Goal: Register for event/course

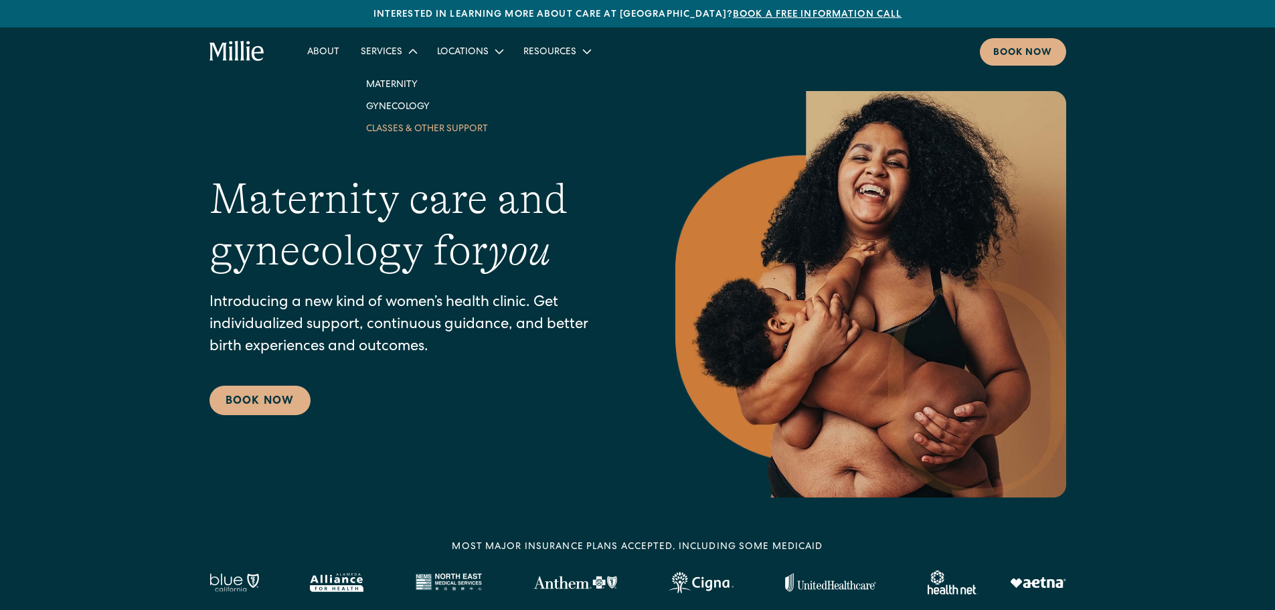
click at [422, 129] on link "Classes & Other Support" at bounding box center [426, 128] width 143 height 22
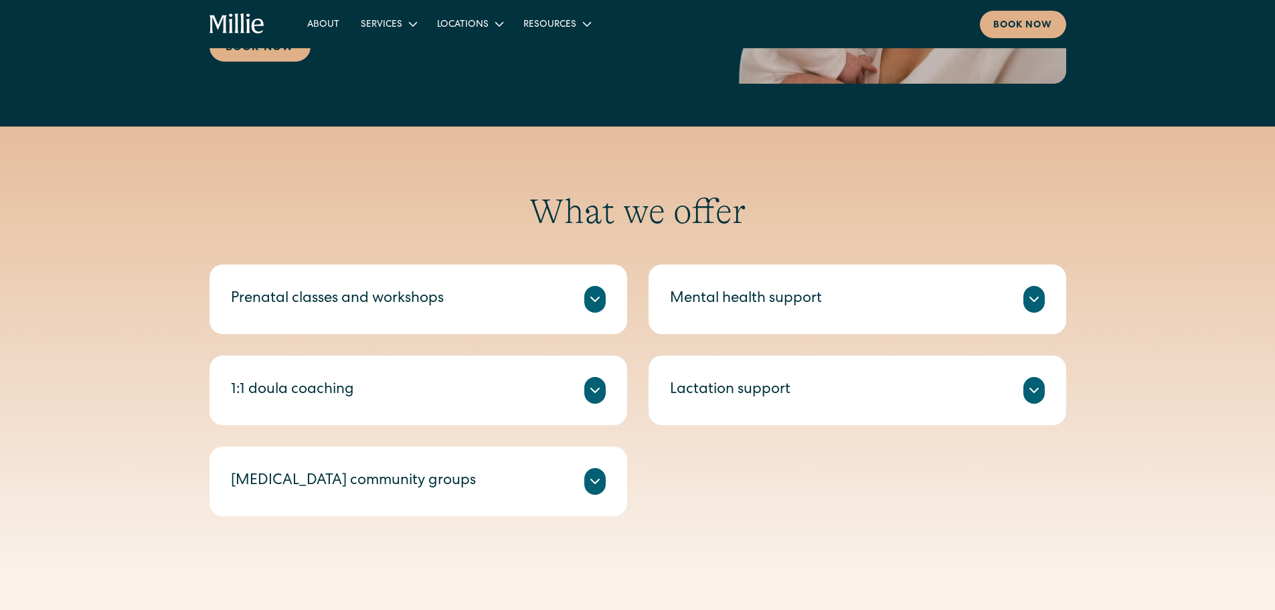
scroll to position [359, 0]
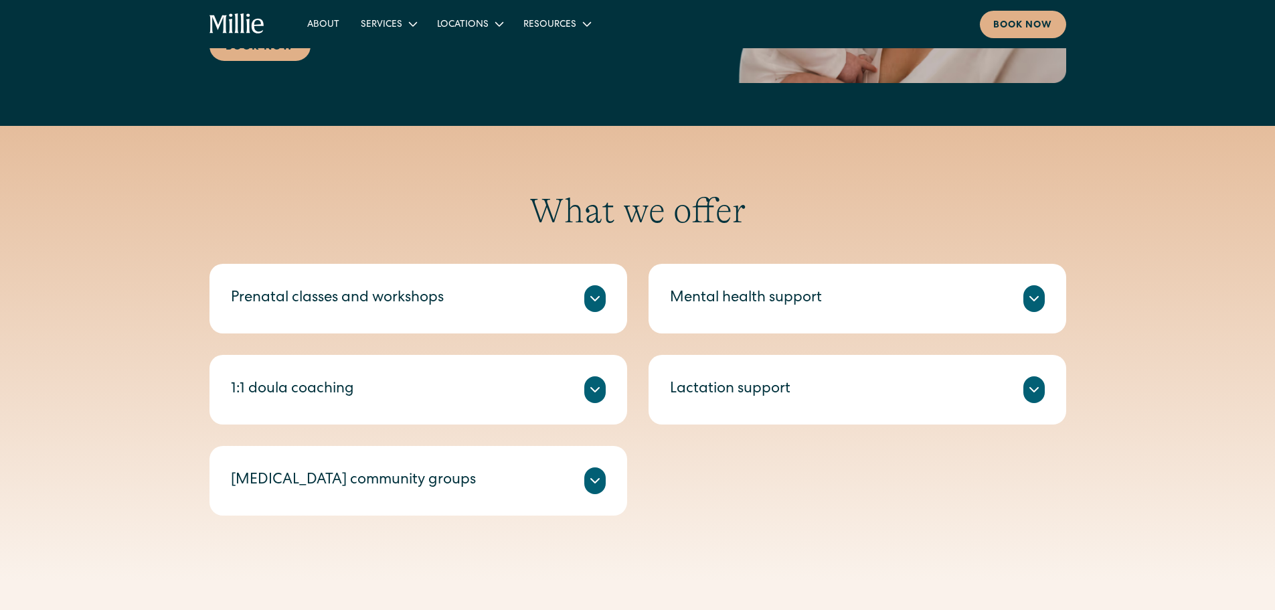
click at [603, 301] on div at bounding box center [594, 298] width 21 height 27
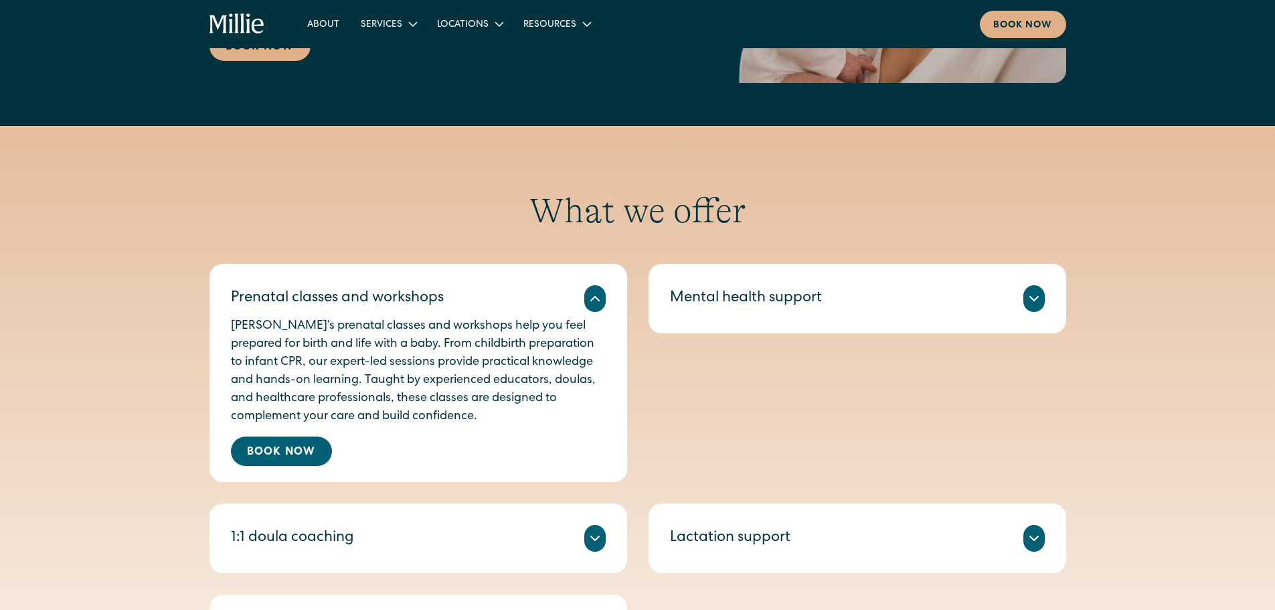
click at [598, 300] on icon at bounding box center [595, 298] width 8 height 4
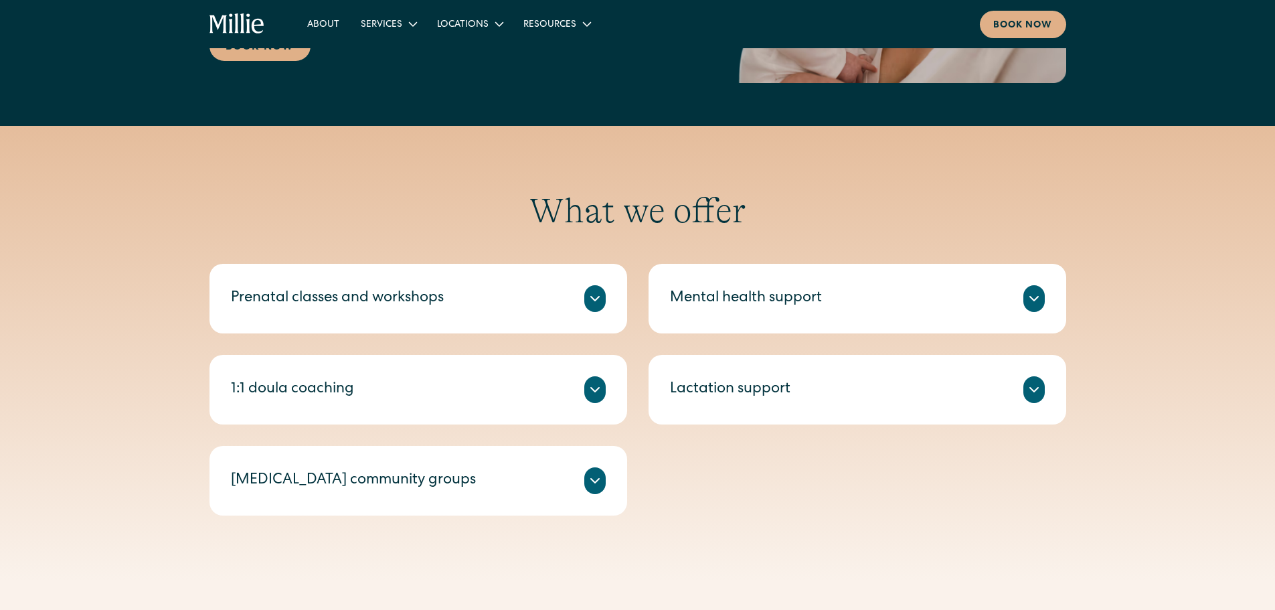
click at [1031, 302] on icon at bounding box center [1034, 298] width 16 height 16
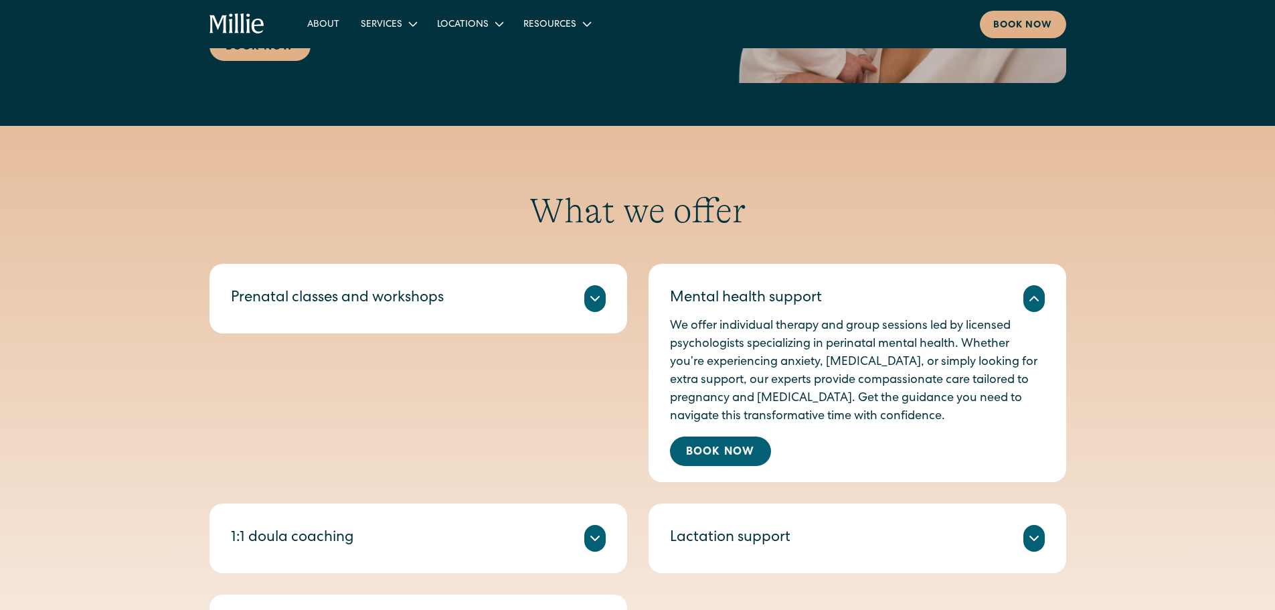
click at [1031, 302] on icon at bounding box center [1034, 298] width 16 height 16
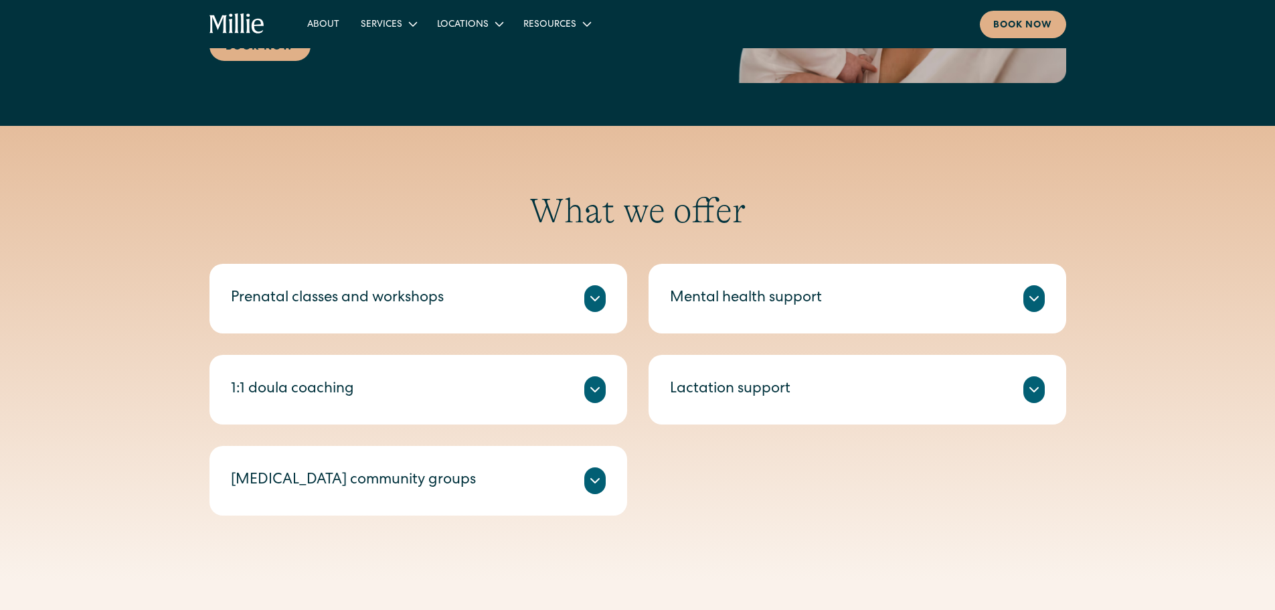
click at [1040, 397] on icon at bounding box center [1034, 389] width 16 height 16
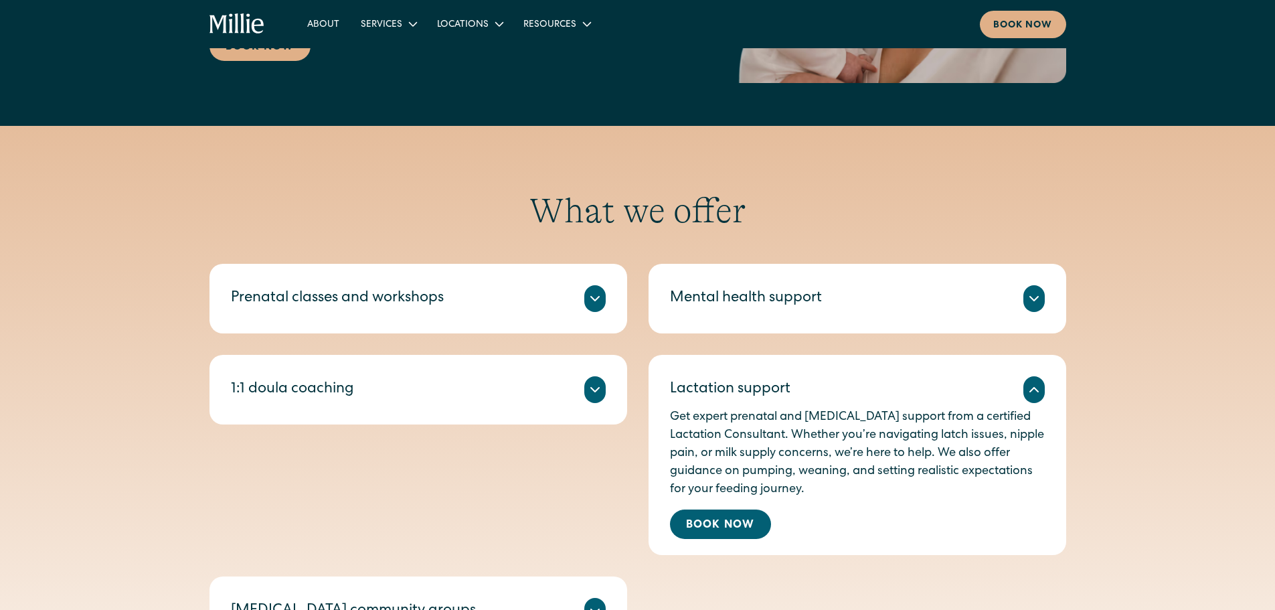
click at [1040, 397] on icon at bounding box center [1034, 389] width 16 height 16
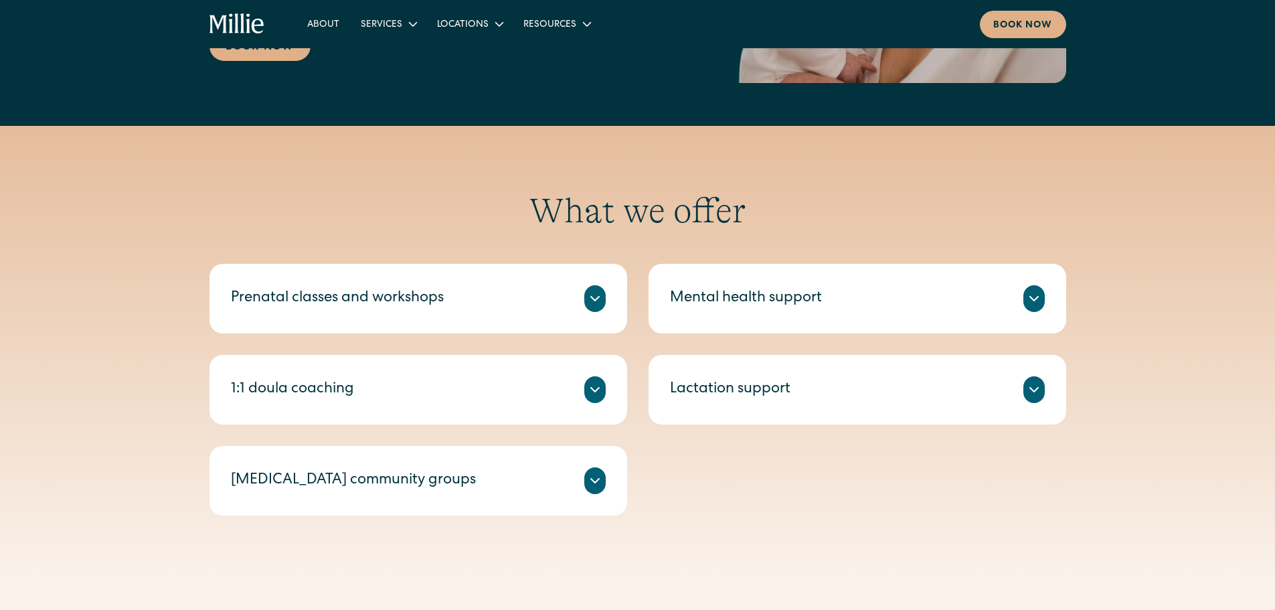
click at [599, 384] on icon at bounding box center [595, 389] width 16 height 16
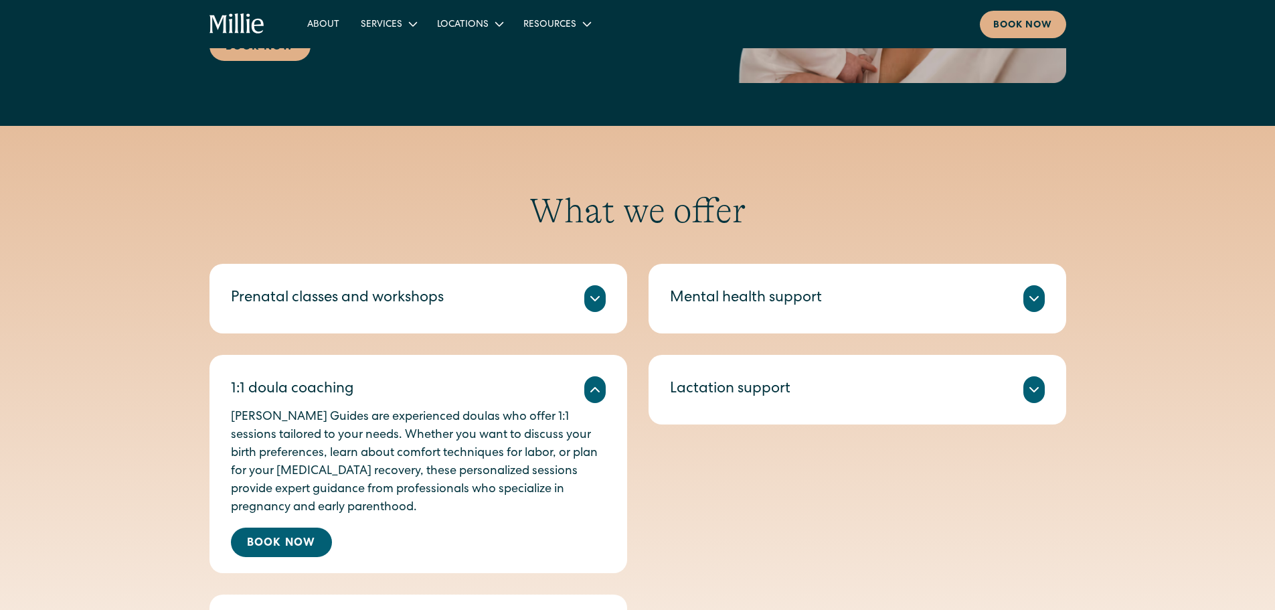
click at [599, 384] on icon at bounding box center [595, 389] width 16 height 16
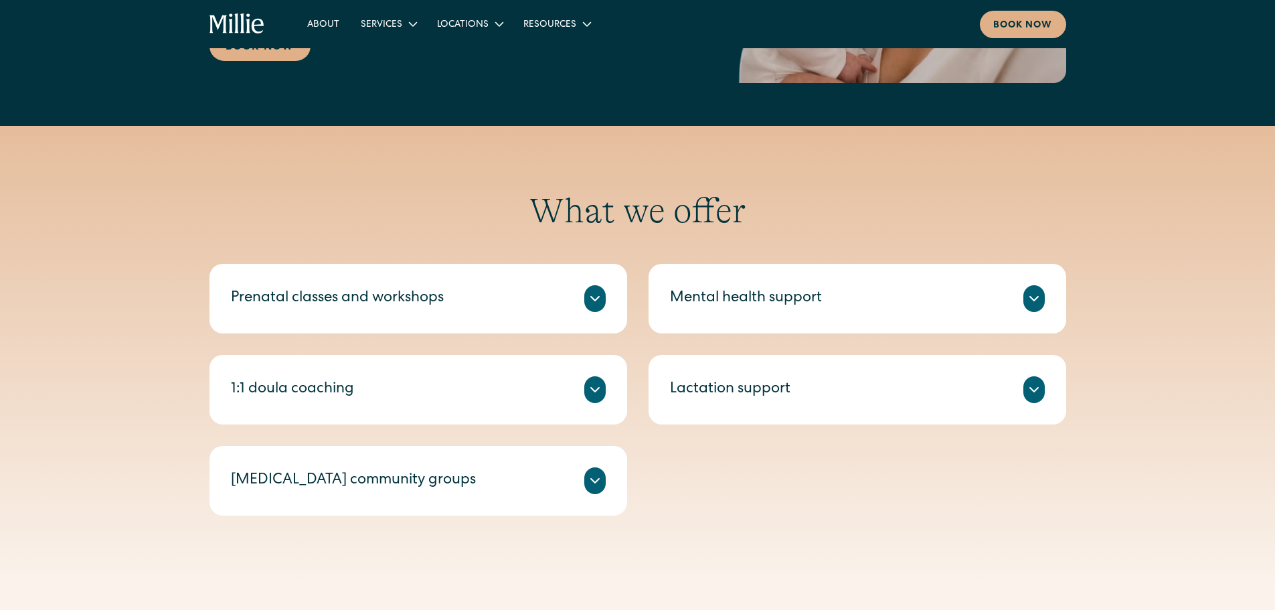
click at [592, 497] on div "Led by a Millie Midwife who is also a lactation consultant, these intentionally…" at bounding box center [418, 496] width 375 height 5
click at [598, 479] on icon at bounding box center [595, 481] width 8 height 4
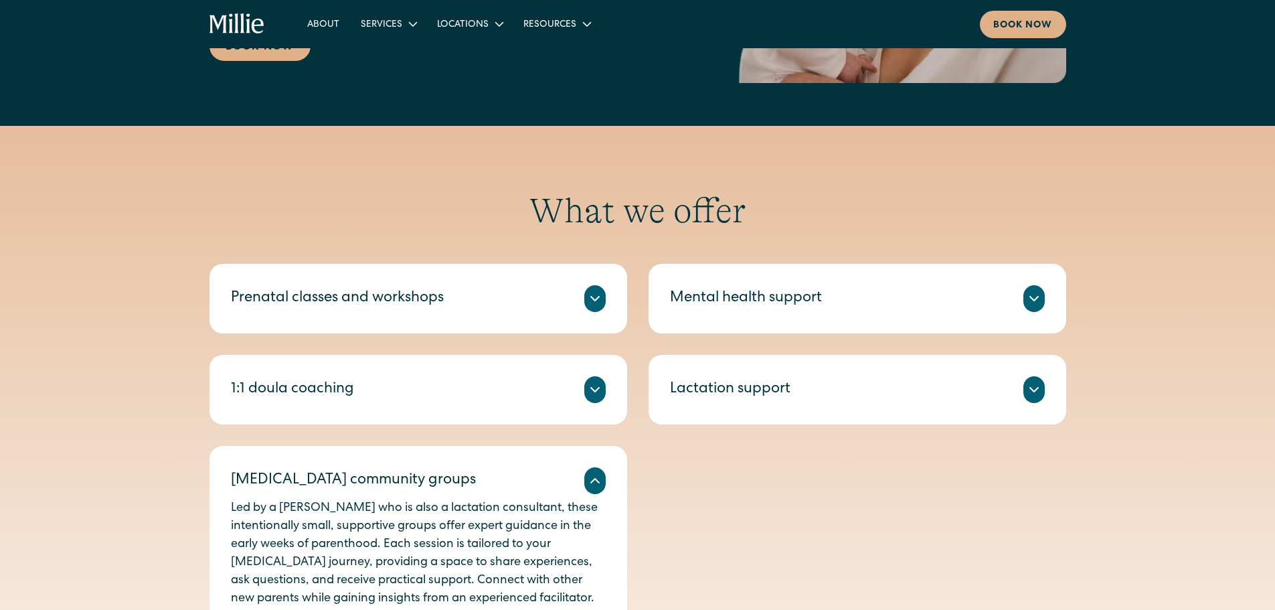
click at [598, 479] on icon at bounding box center [595, 481] width 16 height 16
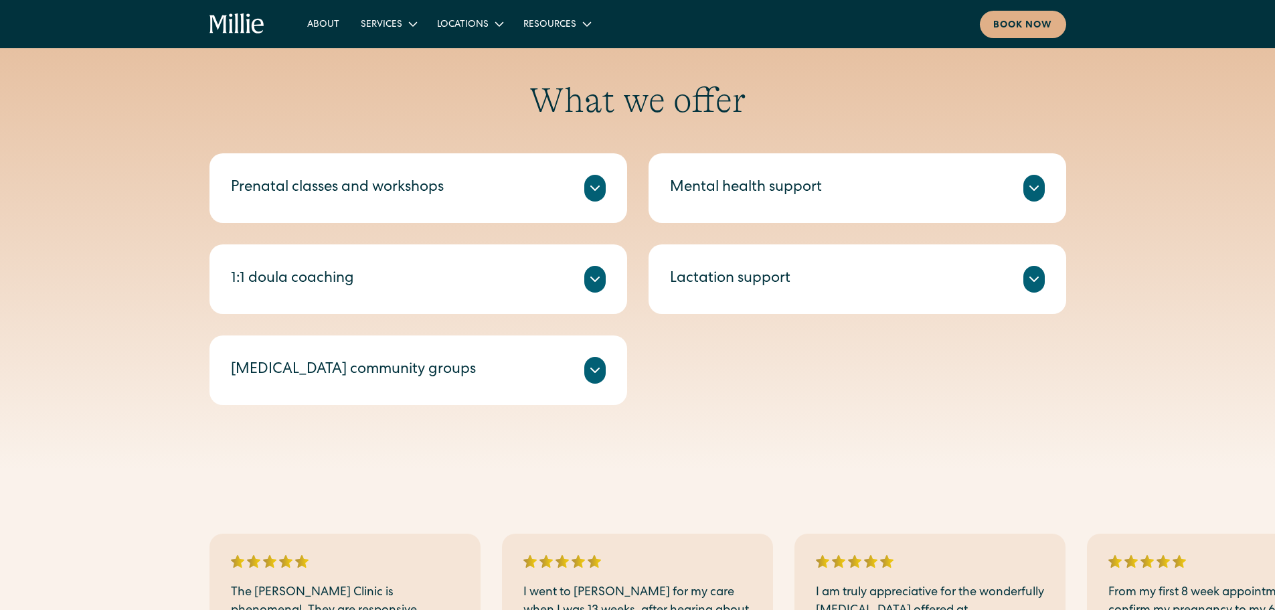
scroll to position [469, 0]
click at [595, 191] on icon at bounding box center [595, 189] width 8 height 4
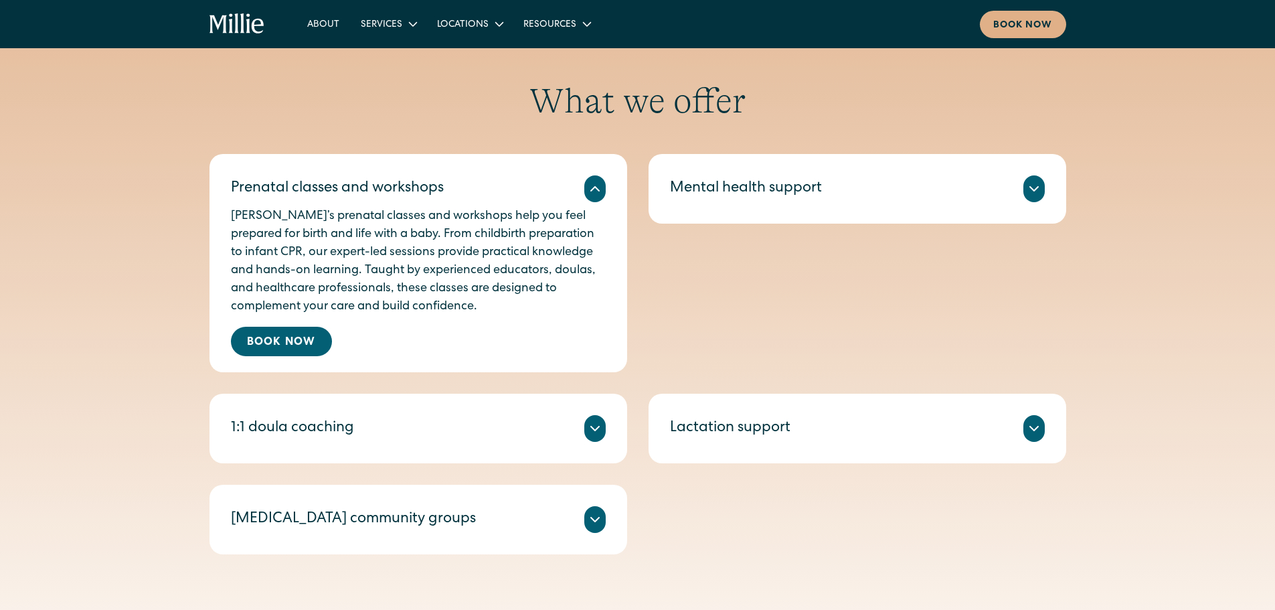
click at [595, 191] on icon at bounding box center [595, 189] width 16 height 16
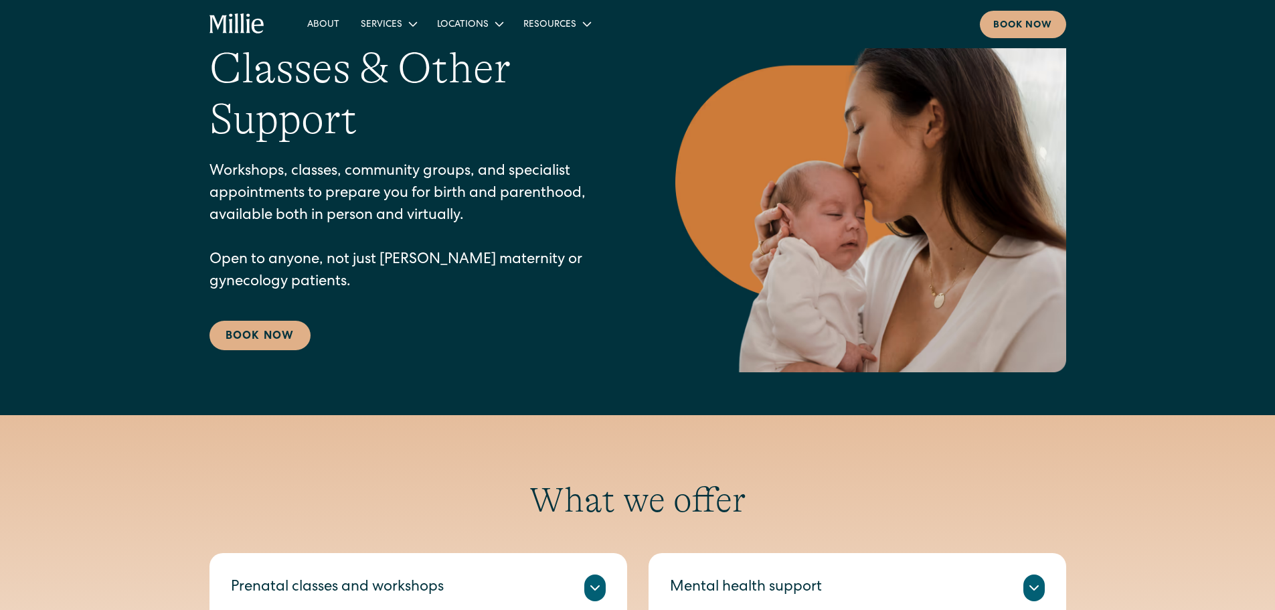
scroll to position [0, 0]
